Goal: Navigation & Orientation: Find specific page/section

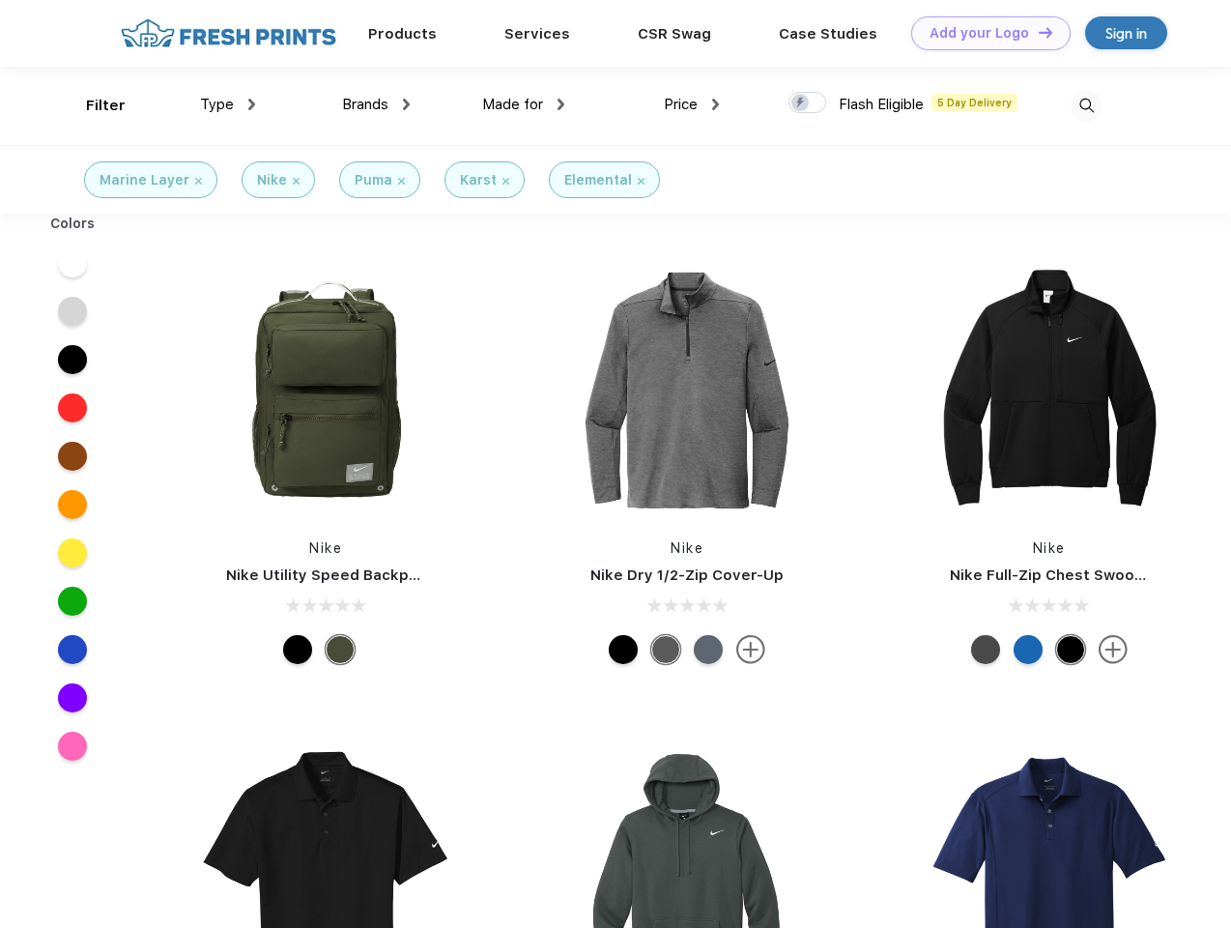
click at [984, 33] on link "Add your Logo Design Tool" at bounding box center [990, 33] width 159 height 34
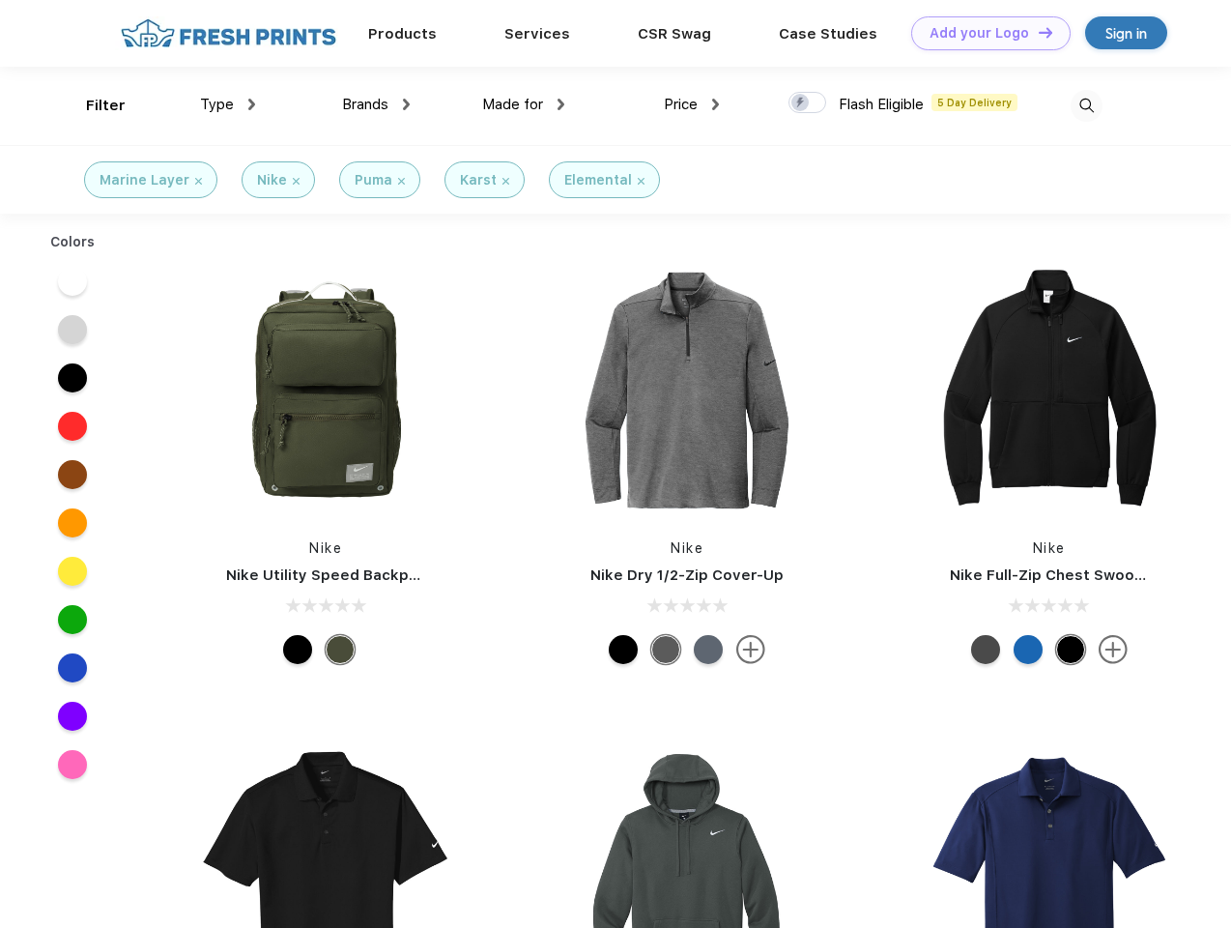
click at [0, 0] on div "Design Tool" at bounding box center [0, 0] width 0 height 0
click at [1037, 32] on link "Add your Logo Design Tool" at bounding box center [990, 33] width 159 height 34
click at [93, 105] on div "Filter" at bounding box center [106, 106] width 40 height 22
click at [228, 104] on span "Type" at bounding box center [217, 104] width 34 height 17
click at [376, 104] on span "Brands" at bounding box center [365, 104] width 46 height 17
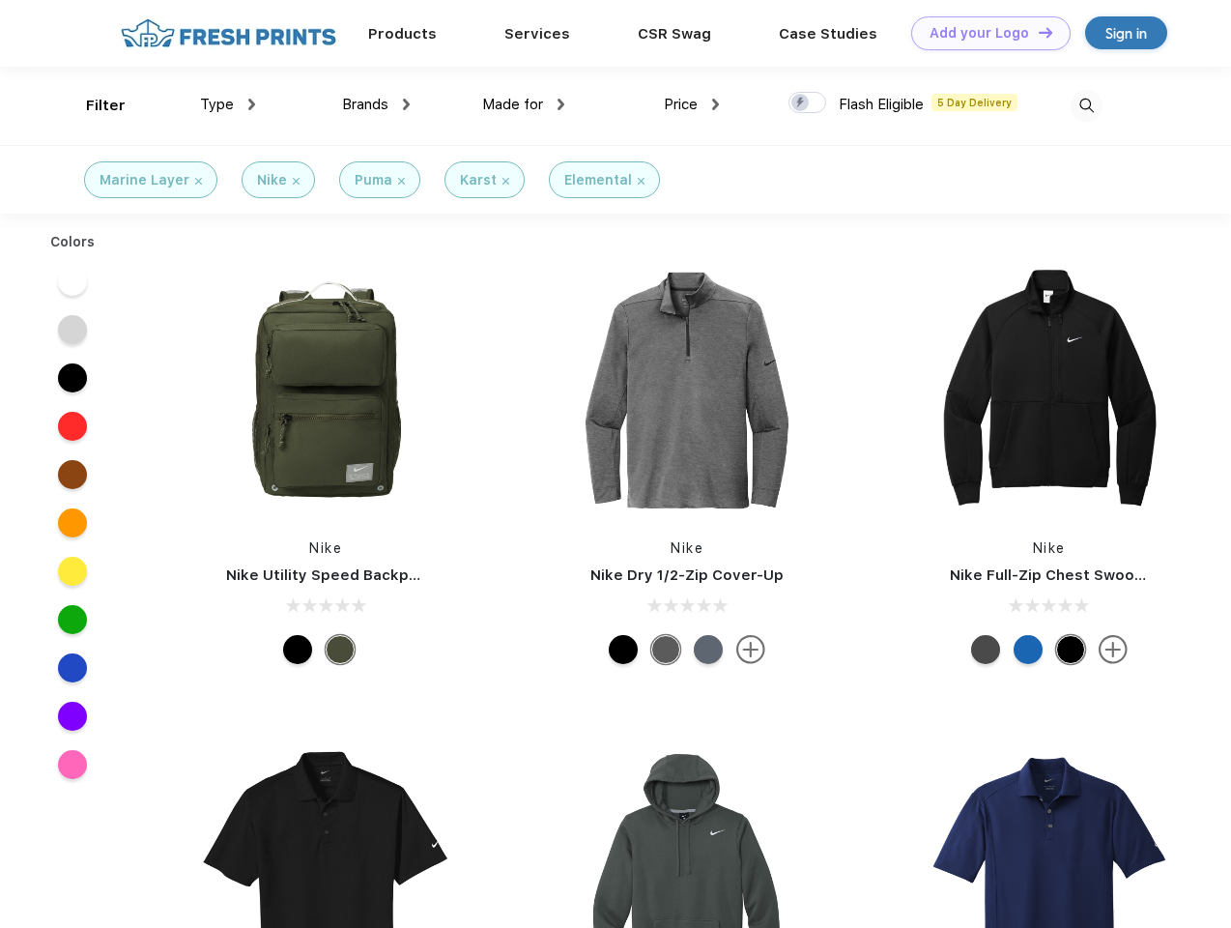
click at [524, 104] on span "Made for" at bounding box center [512, 104] width 61 height 17
click at [692, 104] on span "Price" at bounding box center [681, 104] width 34 height 17
click at [808, 103] on div at bounding box center [808, 102] width 38 height 21
click at [801, 103] on input "checkbox" at bounding box center [795, 97] width 13 height 13
click at [1086, 105] on img at bounding box center [1087, 106] width 32 height 32
